Goal: Browse casually

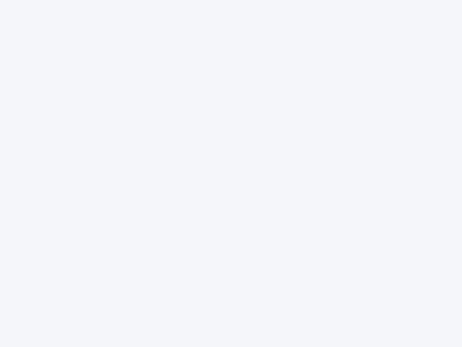
click at [231, 173] on div at bounding box center [231, 173] width 462 height 347
